Goal: Task Accomplishment & Management: Manage account settings

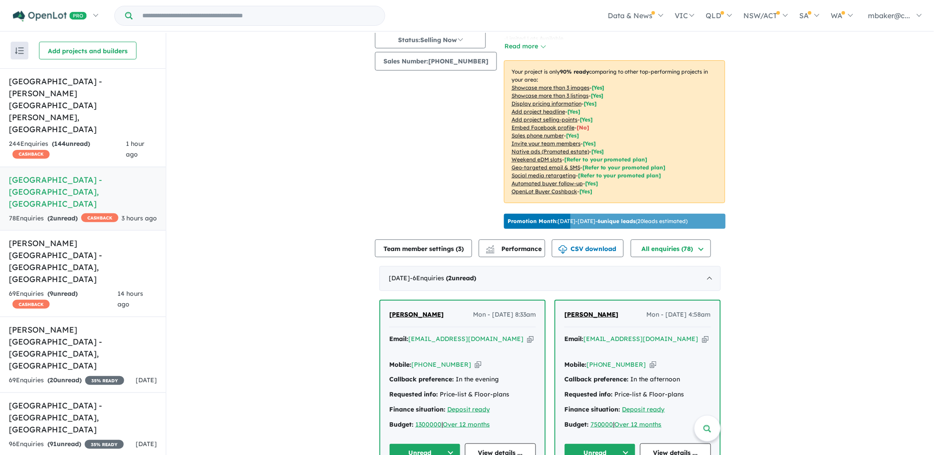
scroll to position [148, 0]
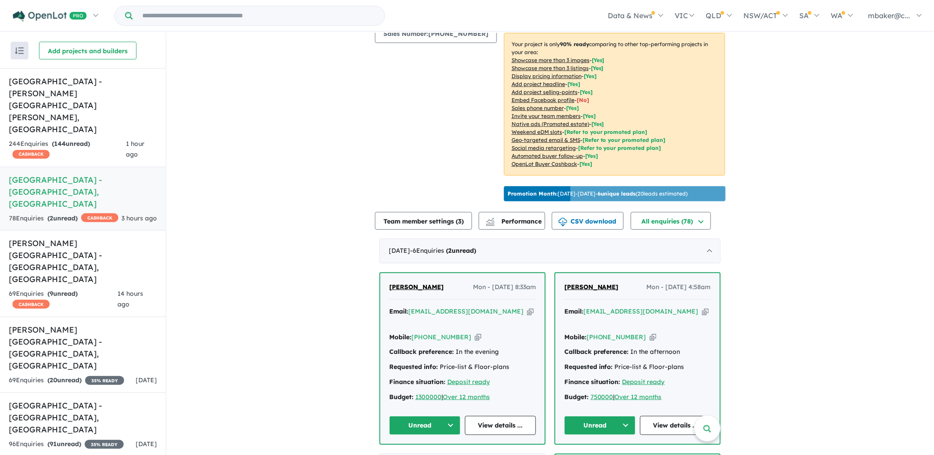
click at [587, 283] on span "[PERSON_NAME]" at bounding box center [591, 287] width 55 height 8
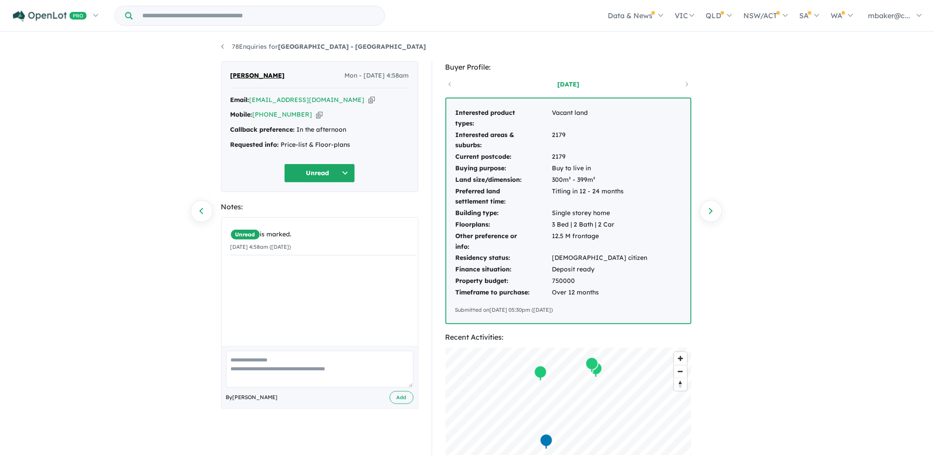
click at [368, 98] on icon "button" at bounding box center [371, 99] width 7 height 9
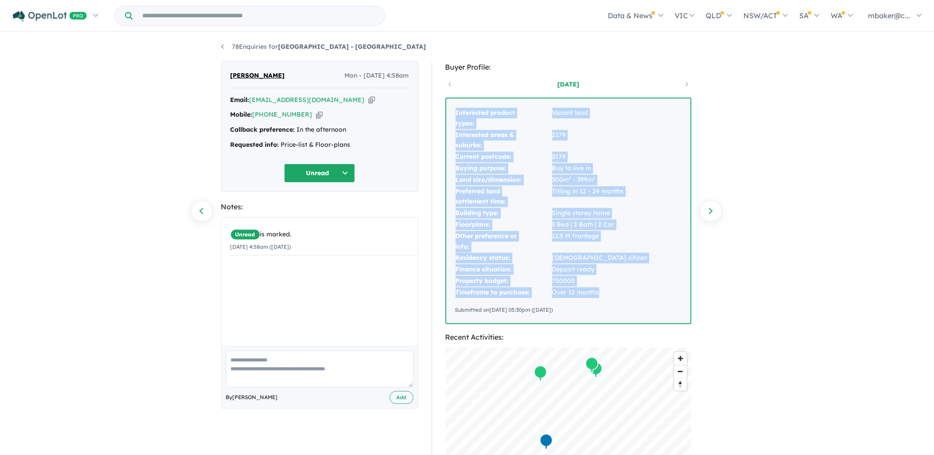
drag, startPoint x: 606, startPoint y: 293, endPoint x: 454, endPoint y: 142, distance: 214.5
click at [454, 142] on div "Interested product types: Vacant land Interested areas & suburbs: 2179 Current …" at bounding box center [569, 210] width 244 height 225
copy tbody "Interested product types: Vacant land Interested areas & suburbs: 2179 Current …"
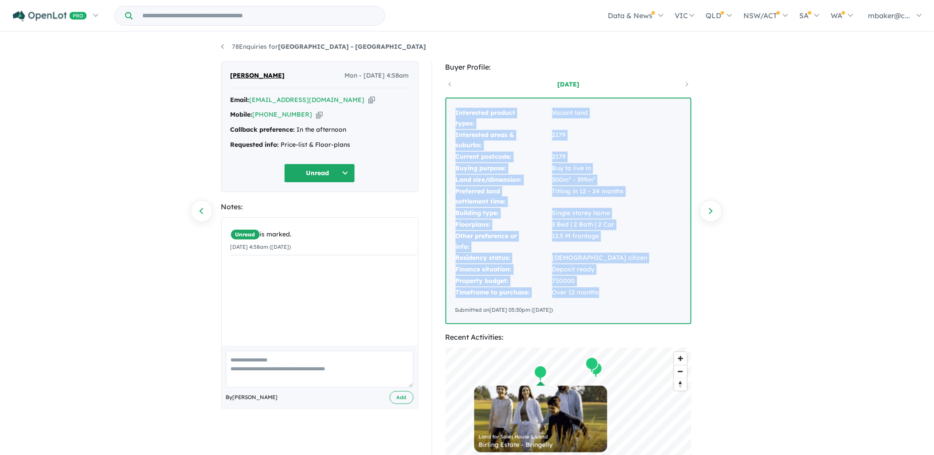
click at [316, 114] on icon "button" at bounding box center [319, 114] width 7 height 9
copy tbody "Interested product types: Vacant land Interested areas & suburbs: 2179 Current …"
click at [325, 174] on button "Unread" at bounding box center [319, 173] width 71 height 19
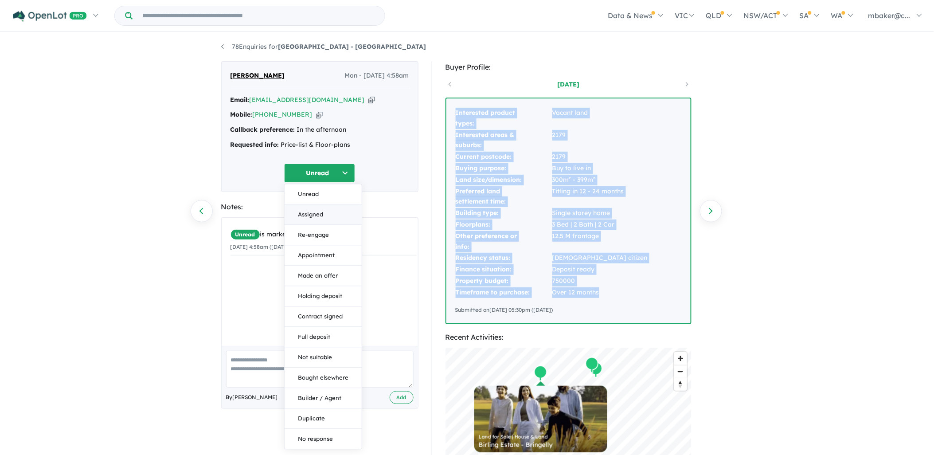
click at [322, 216] on button "Assigned" at bounding box center [323, 214] width 77 height 20
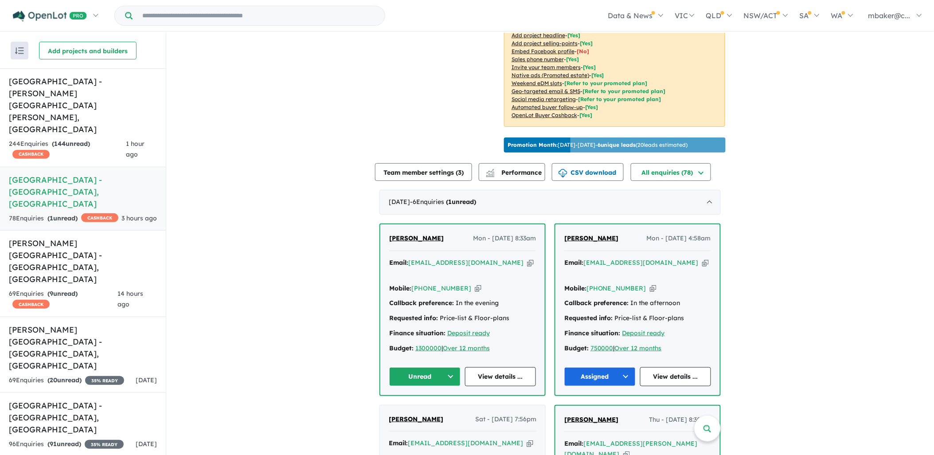
scroll to position [197, 0]
click at [408, 234] on span "[PERSON_NAME]" at bounding box center [416, 238] width 55 height 8
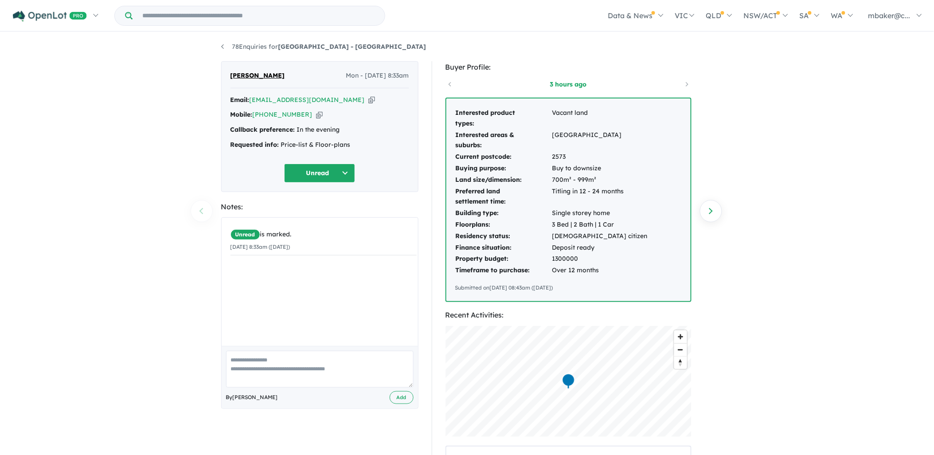
click at [368, 99] on icon "button" at bounding box center [371, 99] width 7 height 9
click at [368, 98] on icon "button" at bounding box center [371, 99] width 7 height 9
click at [316, 114] on icon "button" at bounding box center [319, 114] width 7 height 9
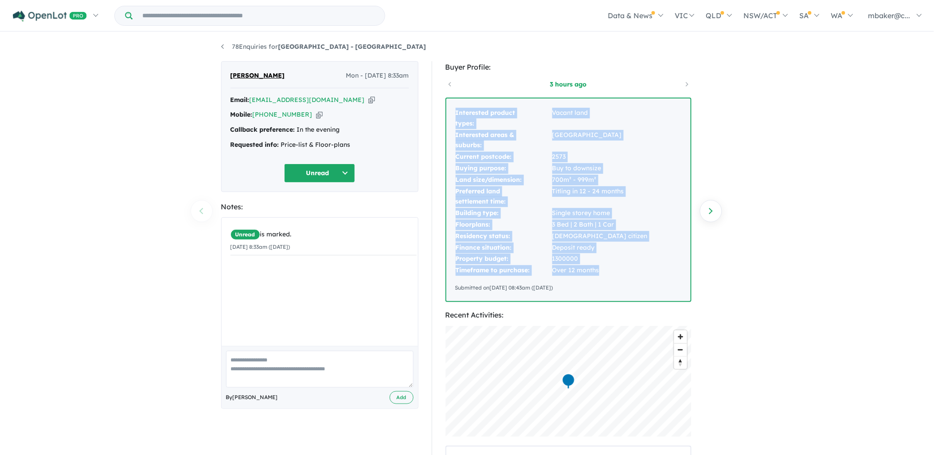
drag, startPoint x: 607, startPoint y: 274, endPoint x: 450, endPoint y: 115, distance: 222.9
click at [450, 115] on div "Interested product types: Vacant land Interested areas & suburbs: Camden Curren…" at bounding box center [569, 199] width 244 height 203
copy tbody "Interested product types: Vacant land Interested areas & suburbs: Camden Curren…"
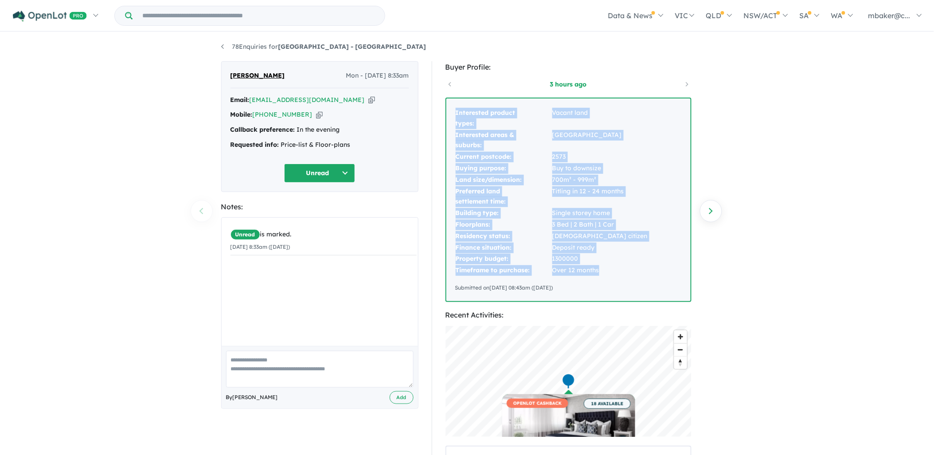
click at [320, 166] on button "Unread" at bounding box center [319, 173] width 71 height 19
click at [326, 210] on button "Assigned" at bounding box center [323, 214] width 77 height 20
